Goal: Information Seeking & Learning: Learn about a topic

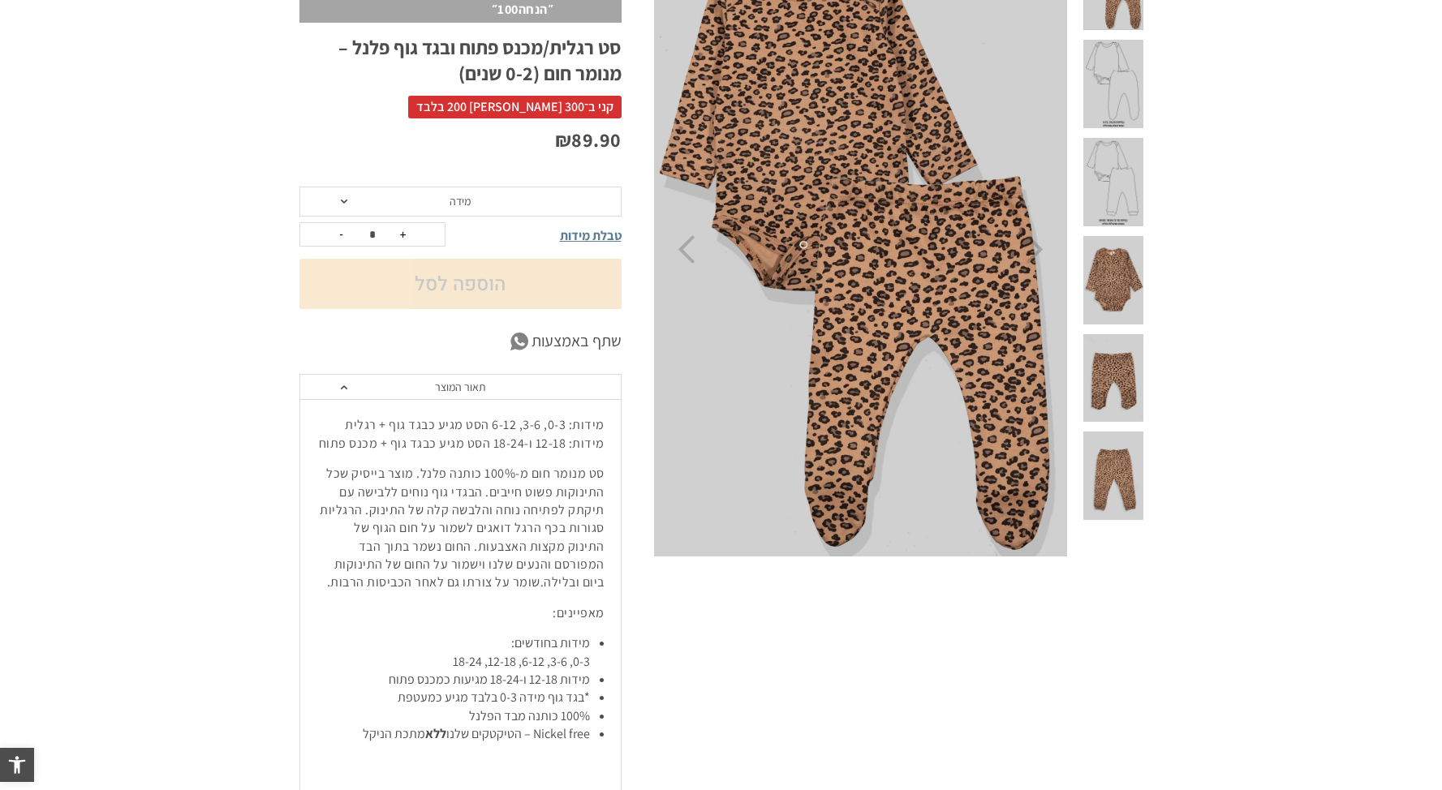
scroll to position [256, 0]
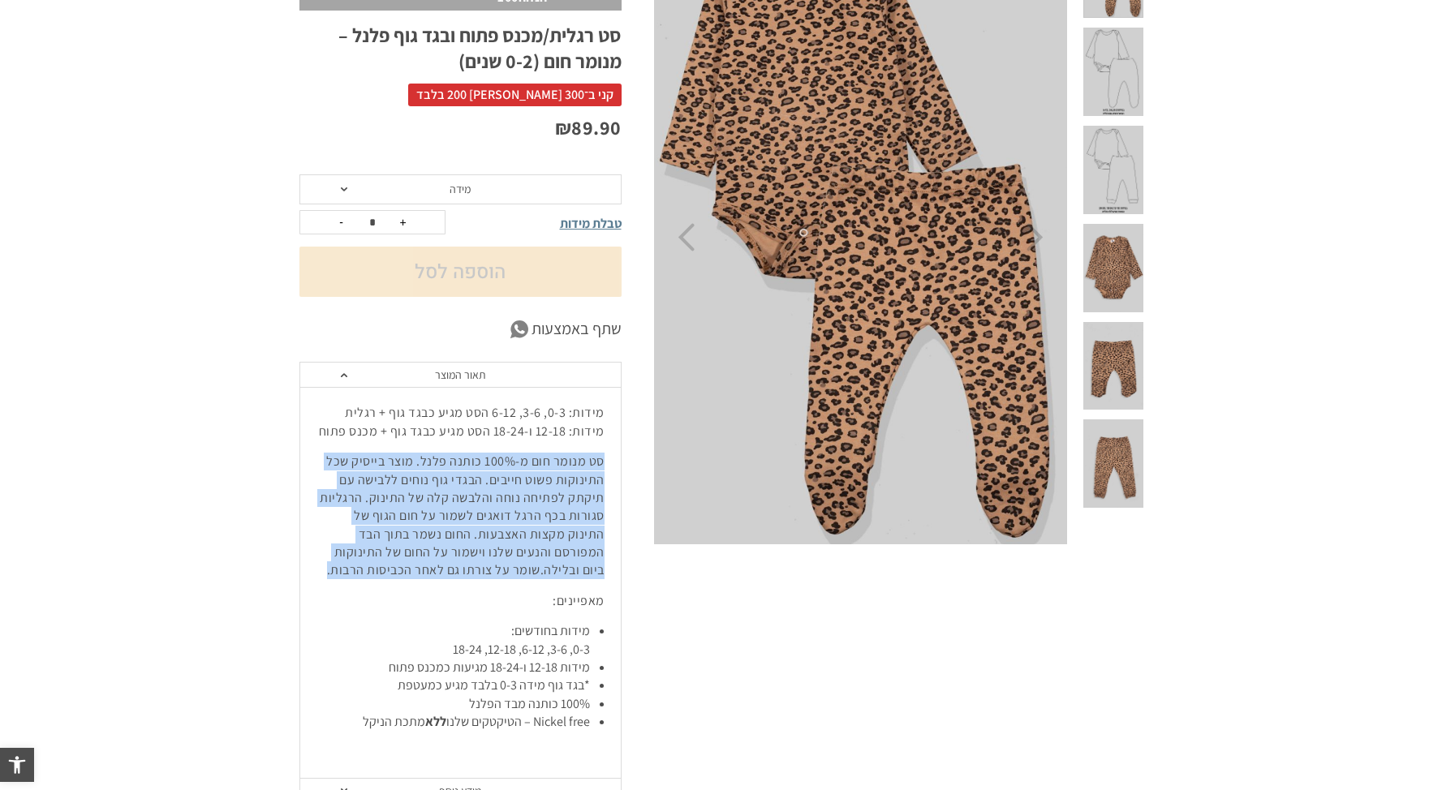
drag, startPoint x: 578, startPoint y: 456, endPoint x: 349, endPoint y: 555, distance: 249.4
click at [349, 555] on p "סט מנומר חום מ-100% כותנה פלנל. מוצר בייסיק שכל התינוקות פשוט חייבים. הבגדי גוף…" at bounding box center [461, 516] width 288 height 127
copy p "סט מנומר חום מ-100% כותנה פלנל. מוצר בייסיק שכל התינוקות פשוט חייבים. הבגדי גוף…"
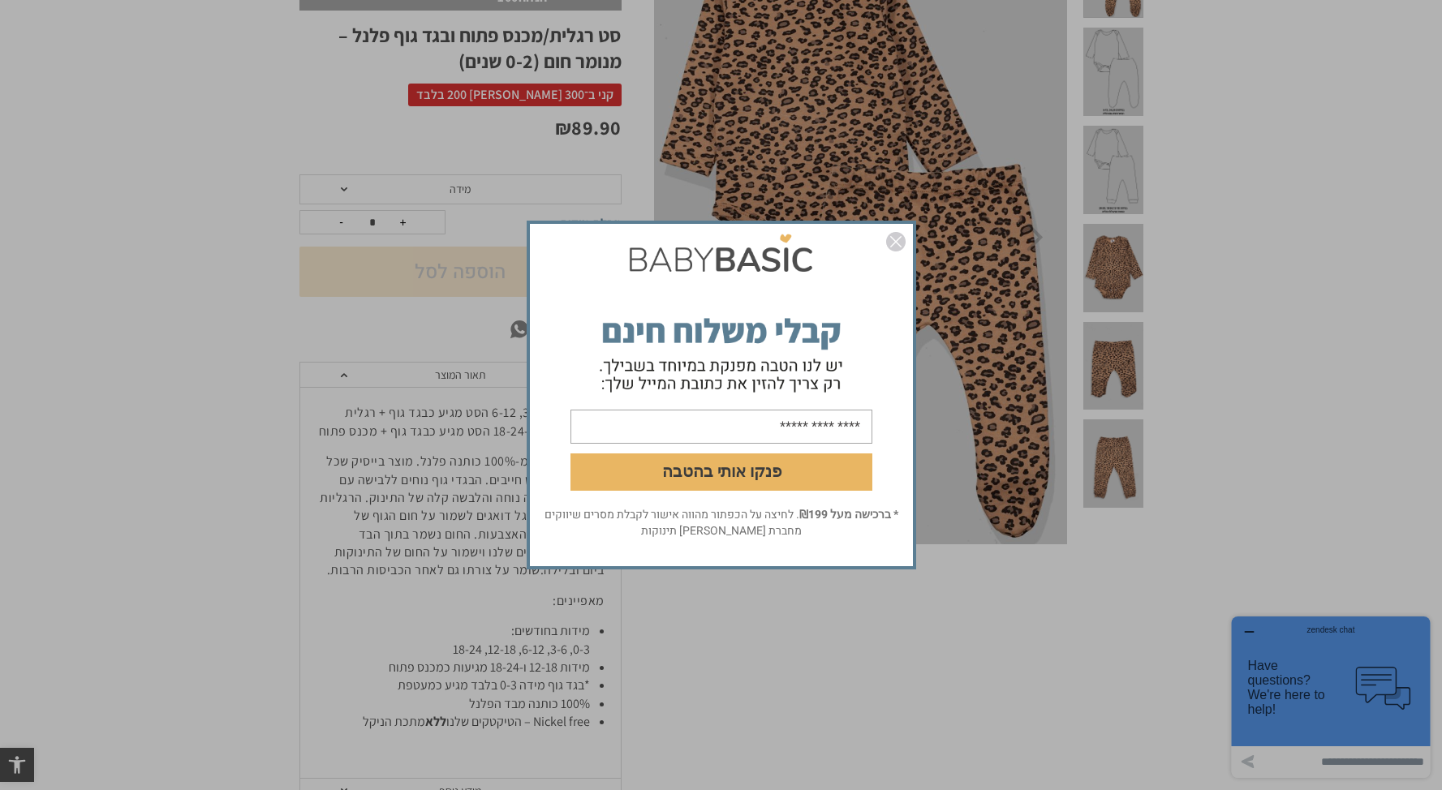
scroll to position [0, 0]
click at [894, 239] on img "סגור" at bounding box center [895, 241] width 19 height 19
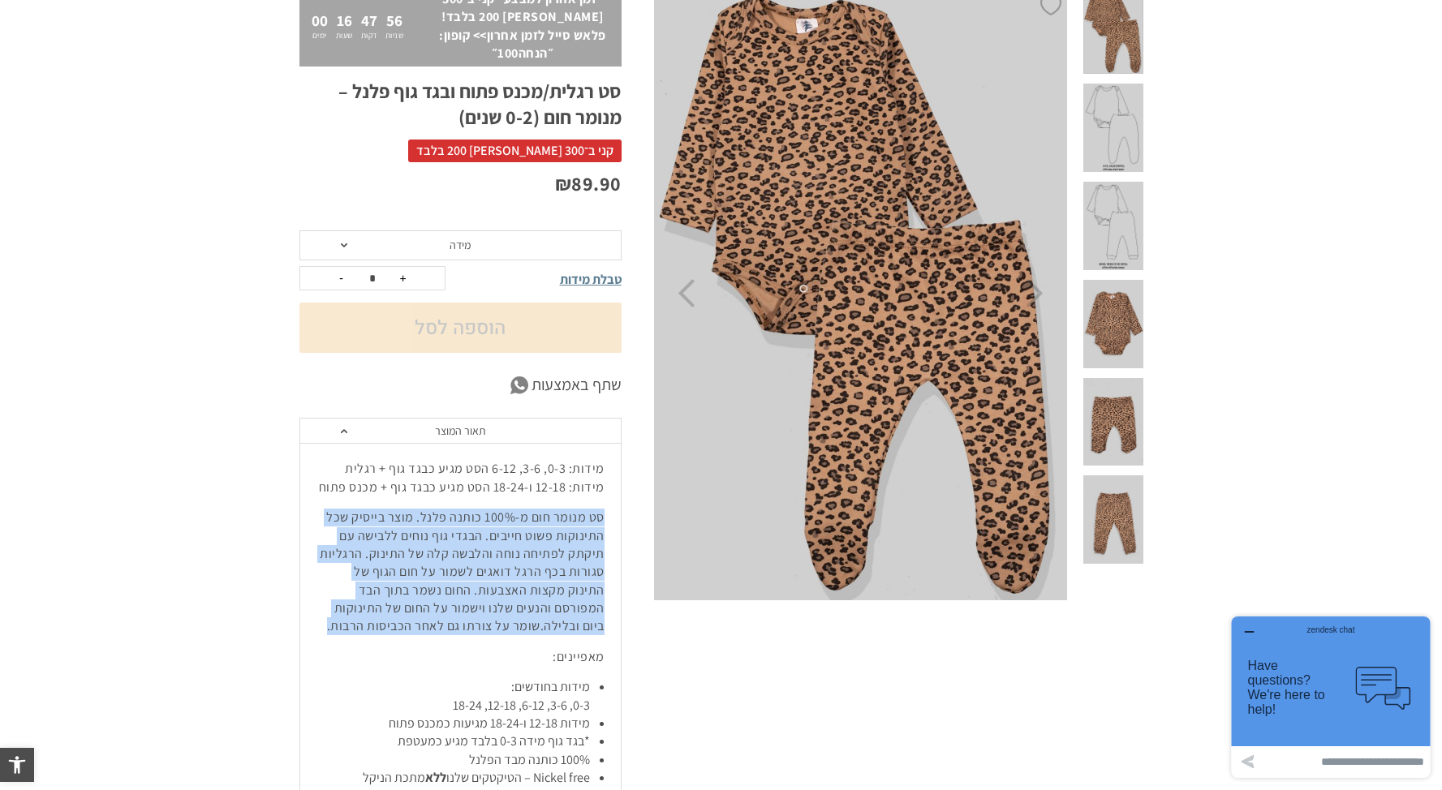
scroll to position [87, 0]
